Goal: Transaction & Acquisition: Purchase product/service

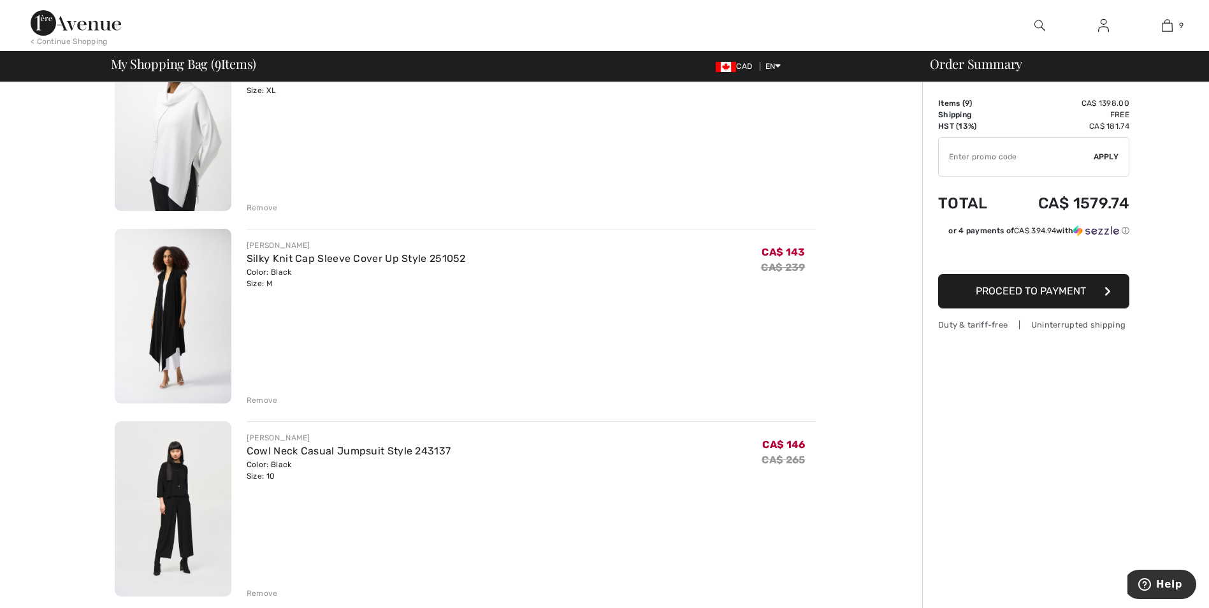
scroll to position [1339, 0]
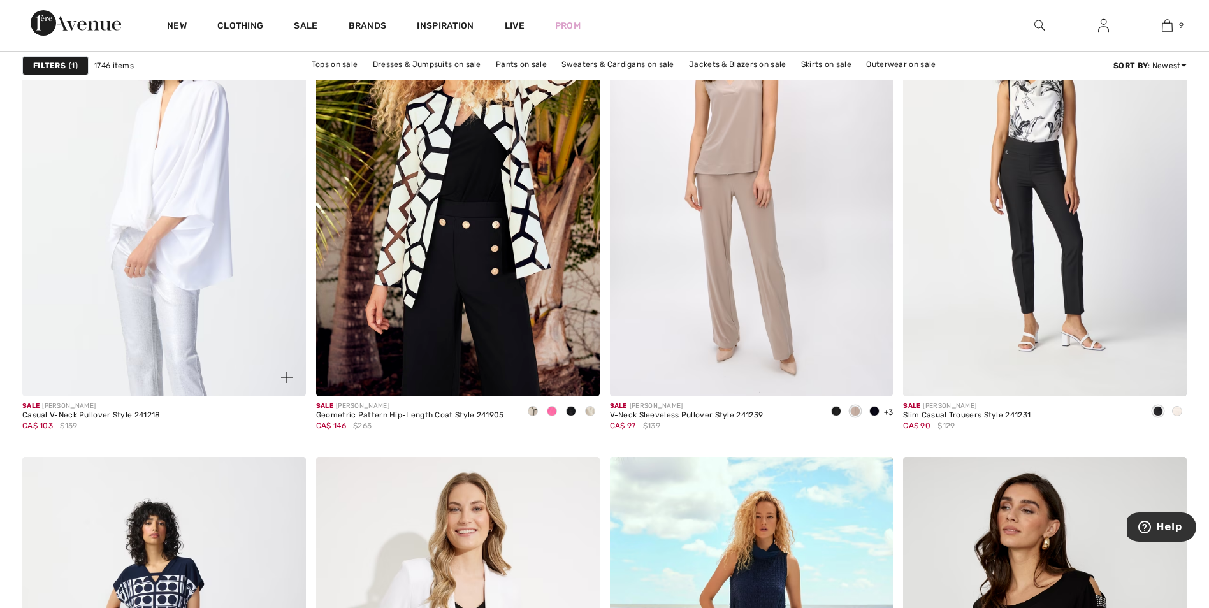
scroll to position [6631, 0]
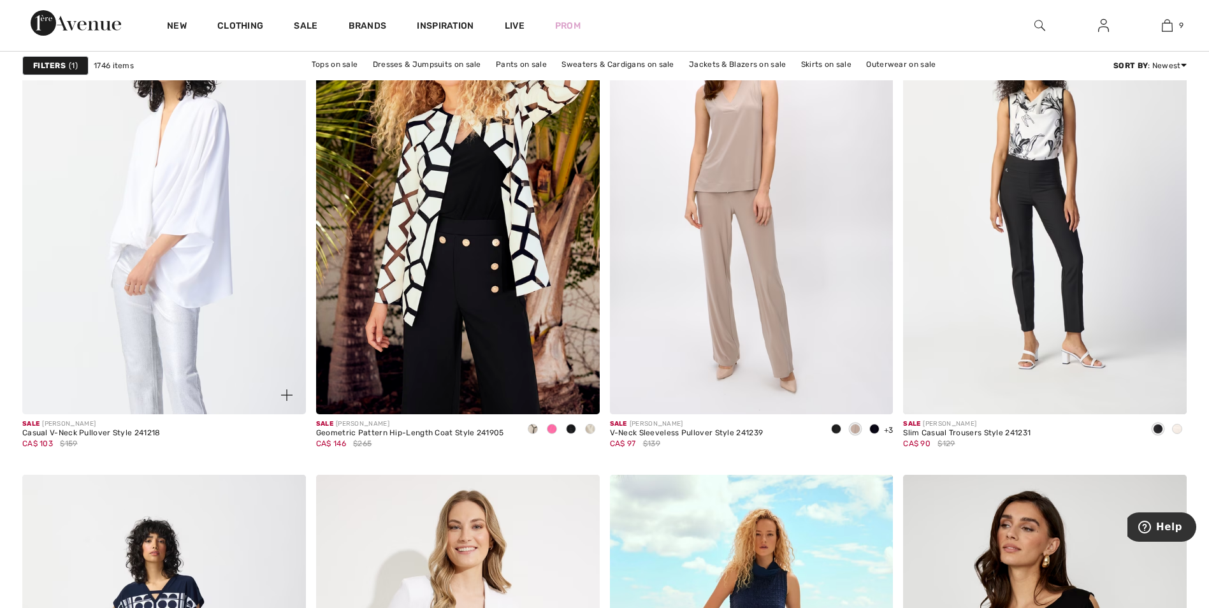
click at [191, 319] on img at bounding box center [164, 201] width 284 height 425
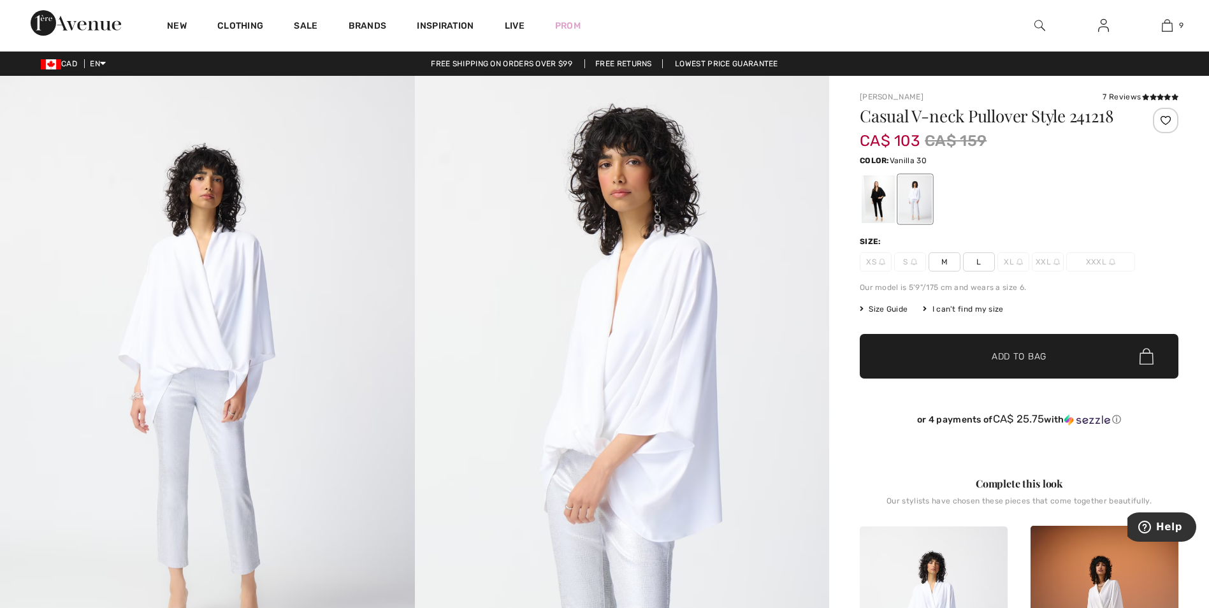
click at [920, 198] on div at bounding box center [915, 199] width 33 height 48
click at [880, 196] on div at bounding box center [878, 199] width 33 height 48
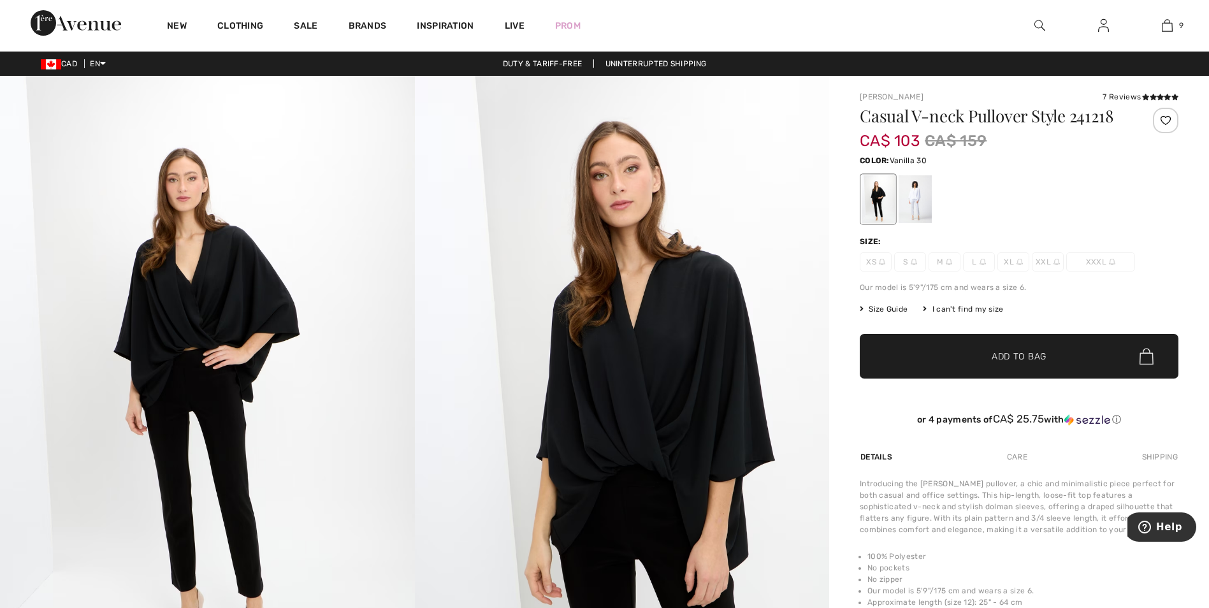
click at [919, 201] on div at bounding box center [915, 199] width 33 height 48
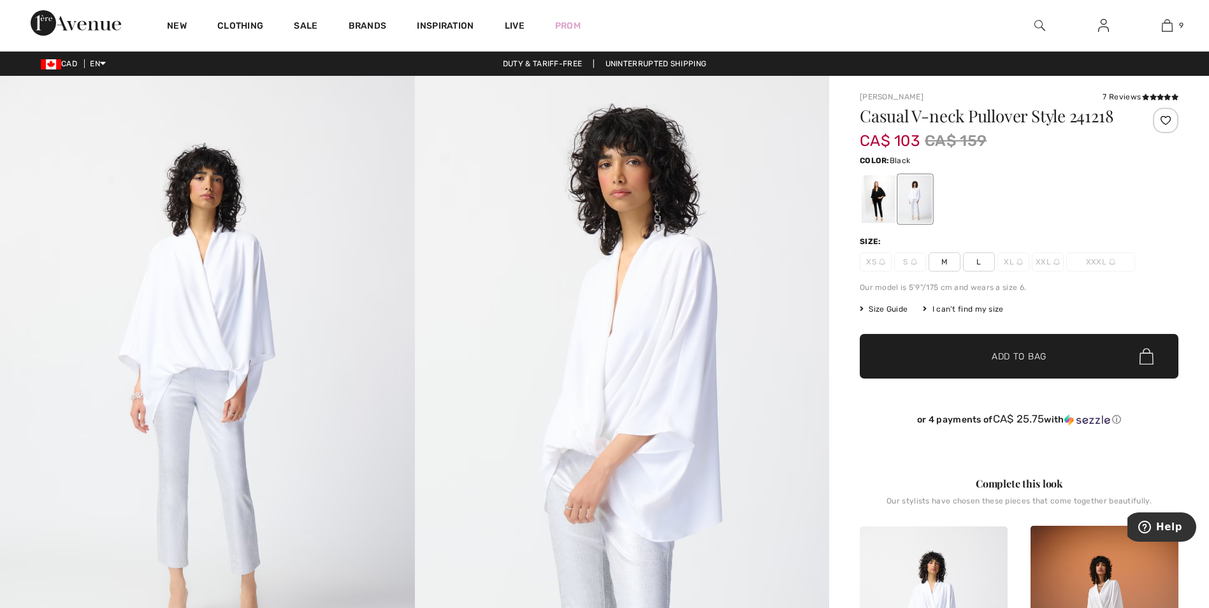
click at [870, 202] on div at bounding box center [878, 199] width 33 height 48
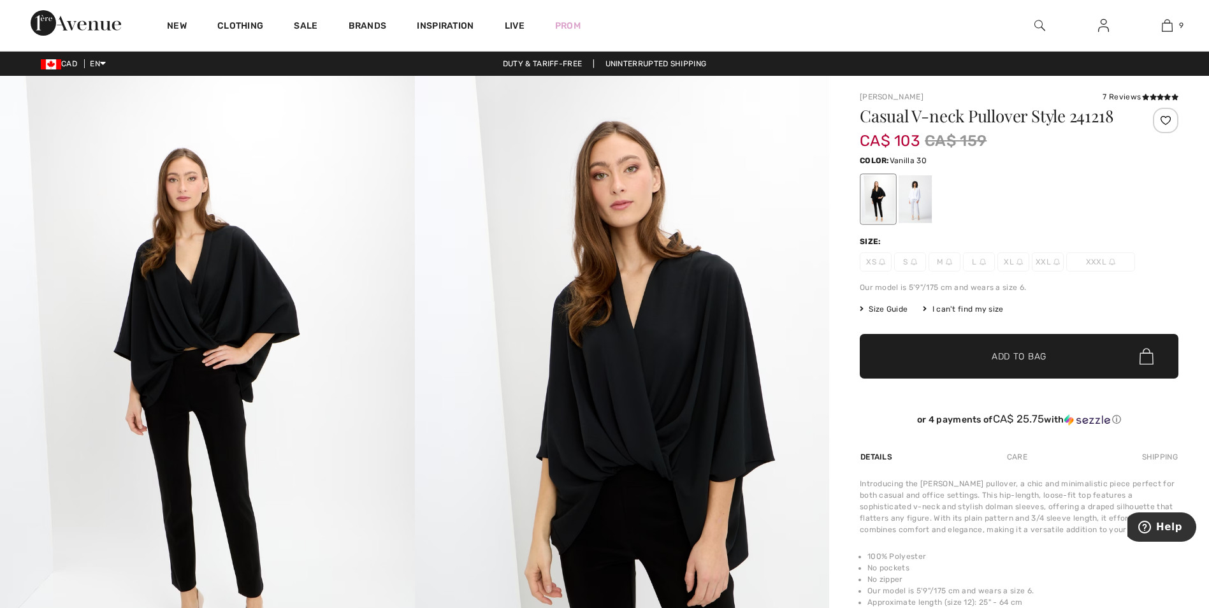
click at [917, 204] on div at bounding box center [915, 199] width 33 height 48
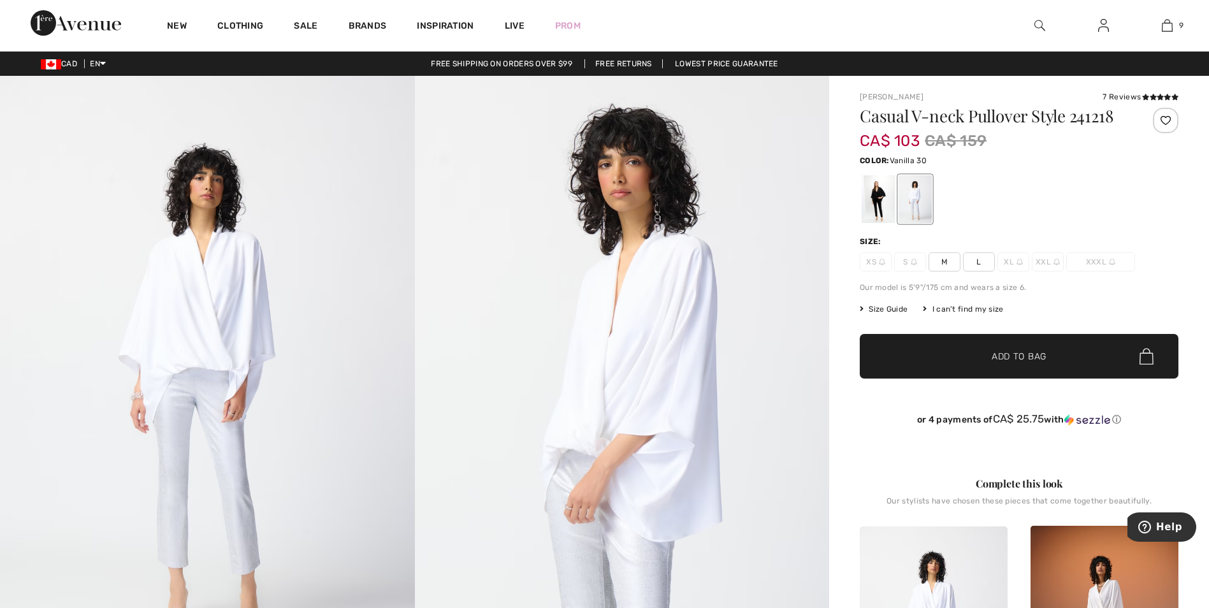
click at [975, 259] on span "L" at bounding box center [979, 261] width 32 height 19
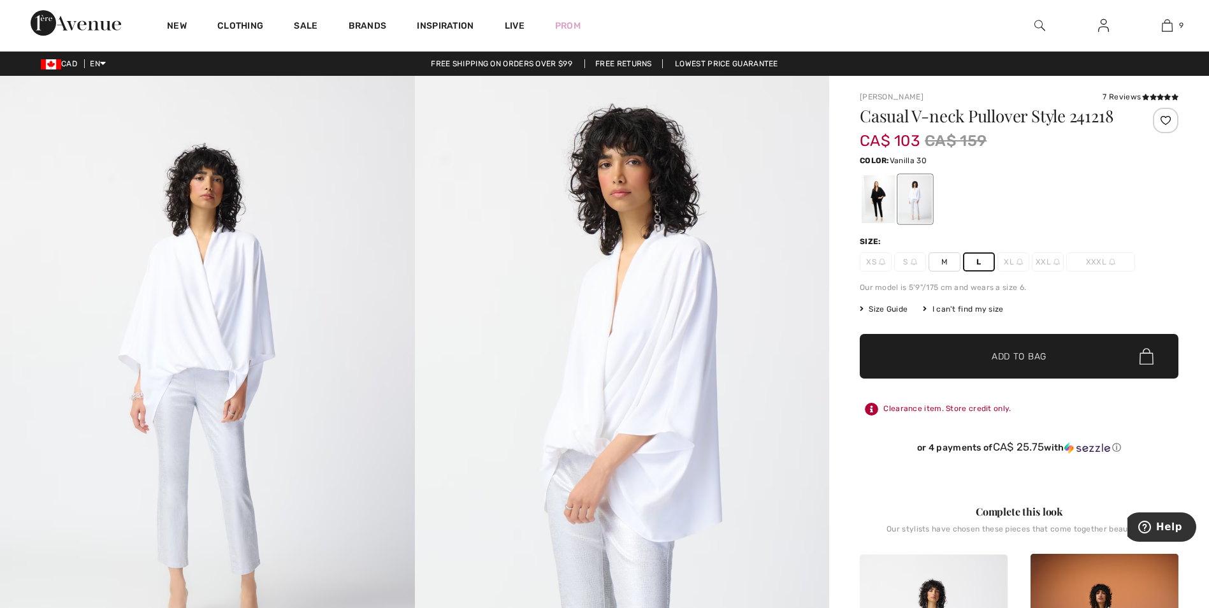
click at [1000, 353] on span "Add to Bag" at bounding box center [1019, 356] width 55 height 13
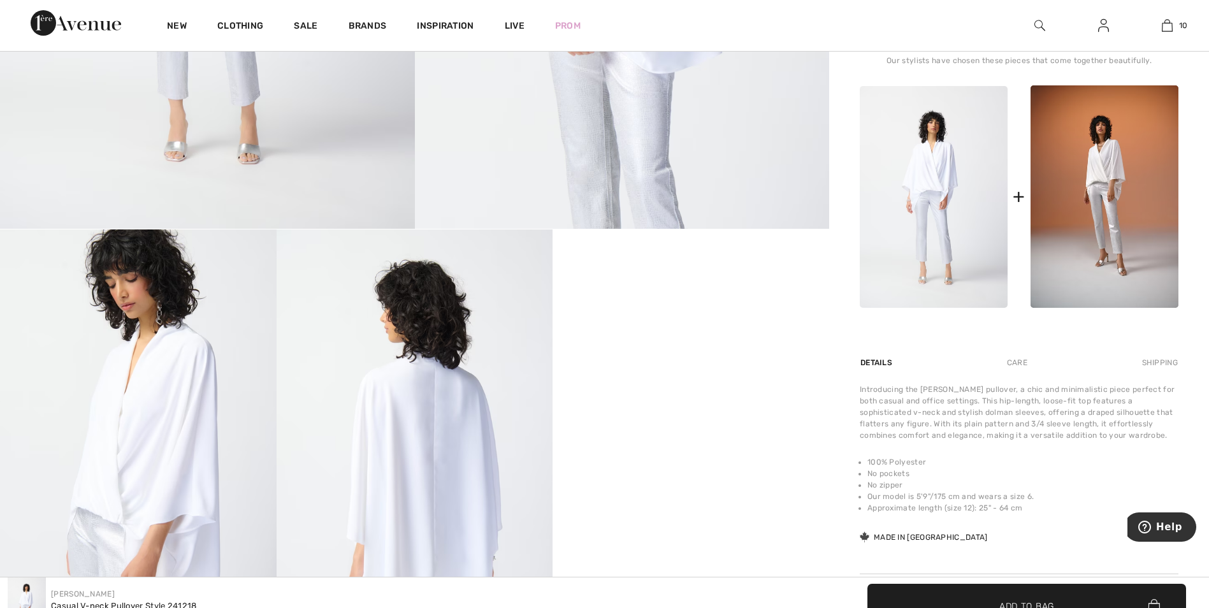
scroll to position [510, 0]
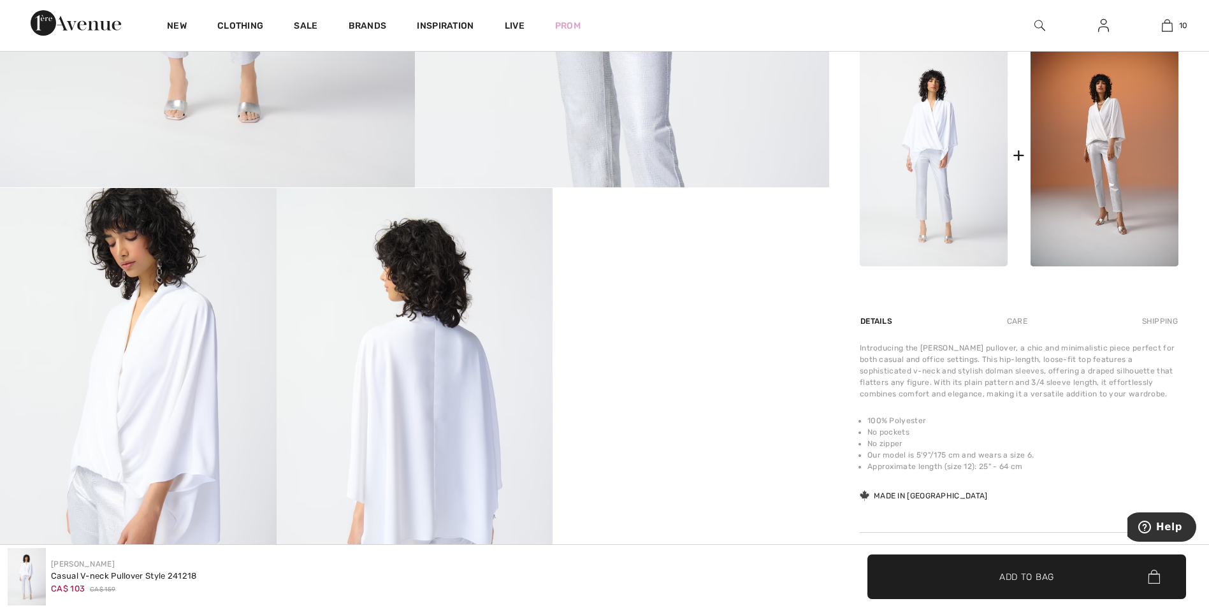
click at [759, 326] on video "Your browser does not support the video tag." at bounding box center [691, 257] width 277 height 138
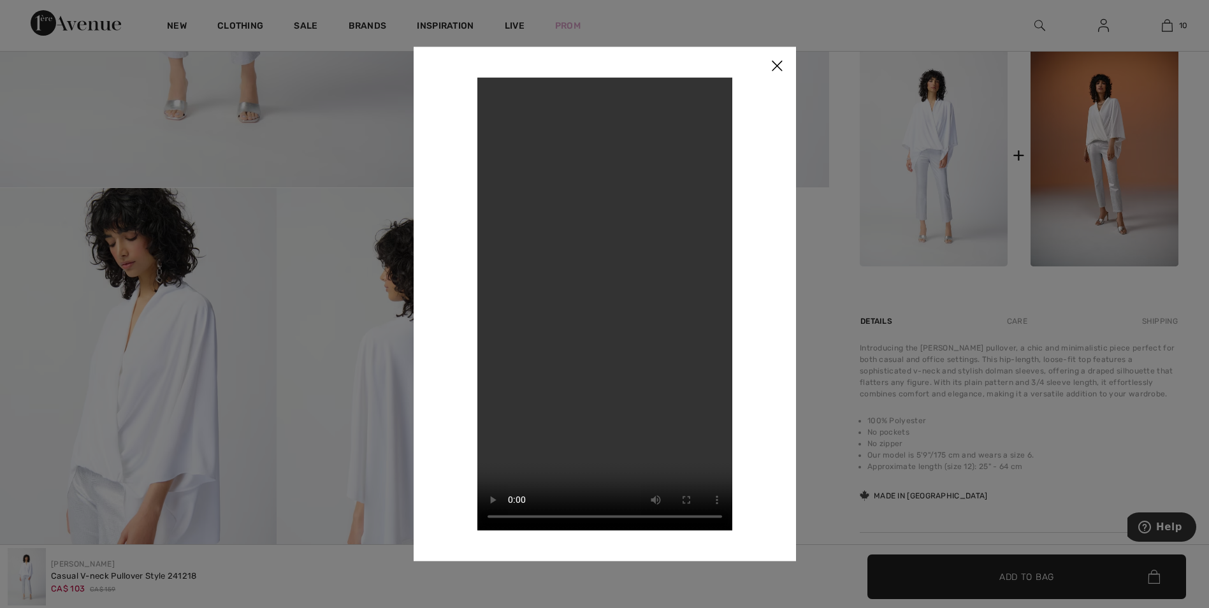
click at [780, 64] on img at bounding box center [777, 67] width 38 height 40
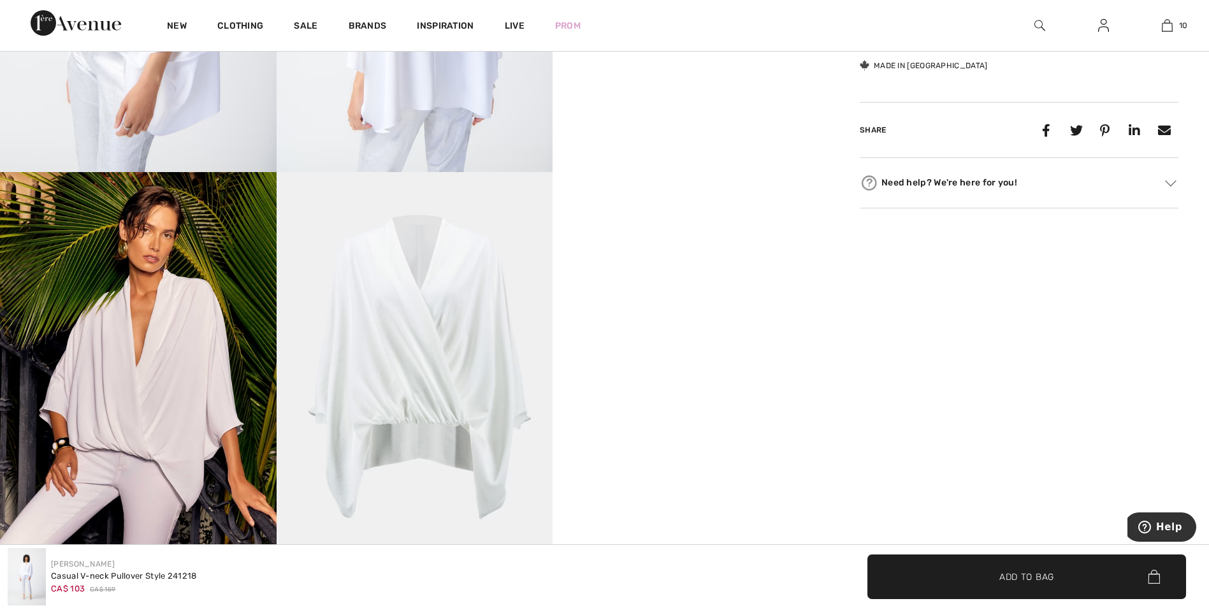
scroll to position [892, 0]
